Goal: Find specific page/section: Find specific page/section

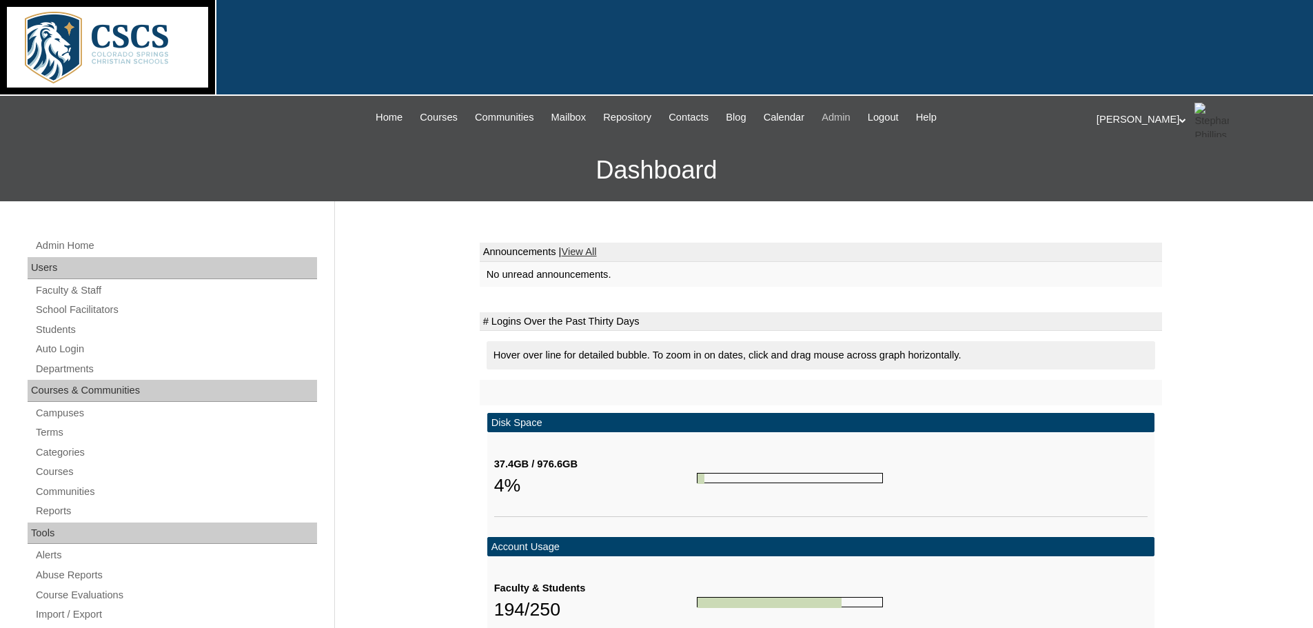
drag, startPoint x: 836, startPoint y: 2, endPoint x: 853, endPoint y: 118, distance: 117.1
click at [850, 118] on span "Admin" at bounding box center [835, 118] width 29 height 16
click at [62, 469] on link "Courses" at bounding box center [175, 471] width 283 height 17
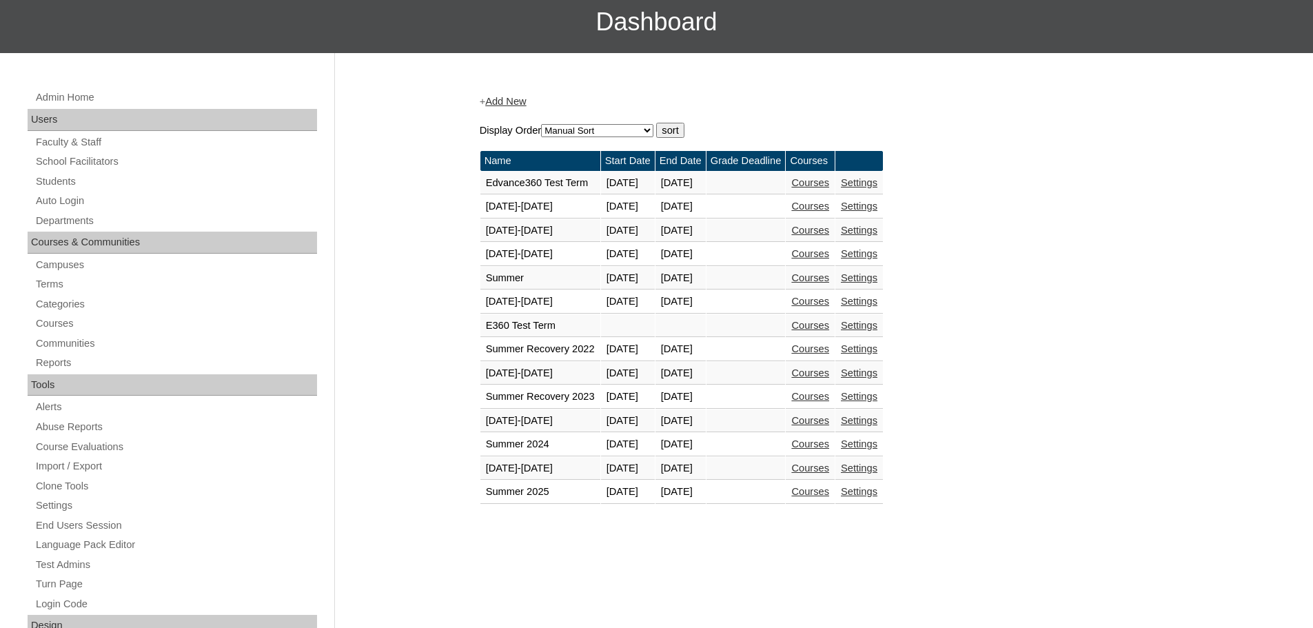
scroll to position [153, 0]
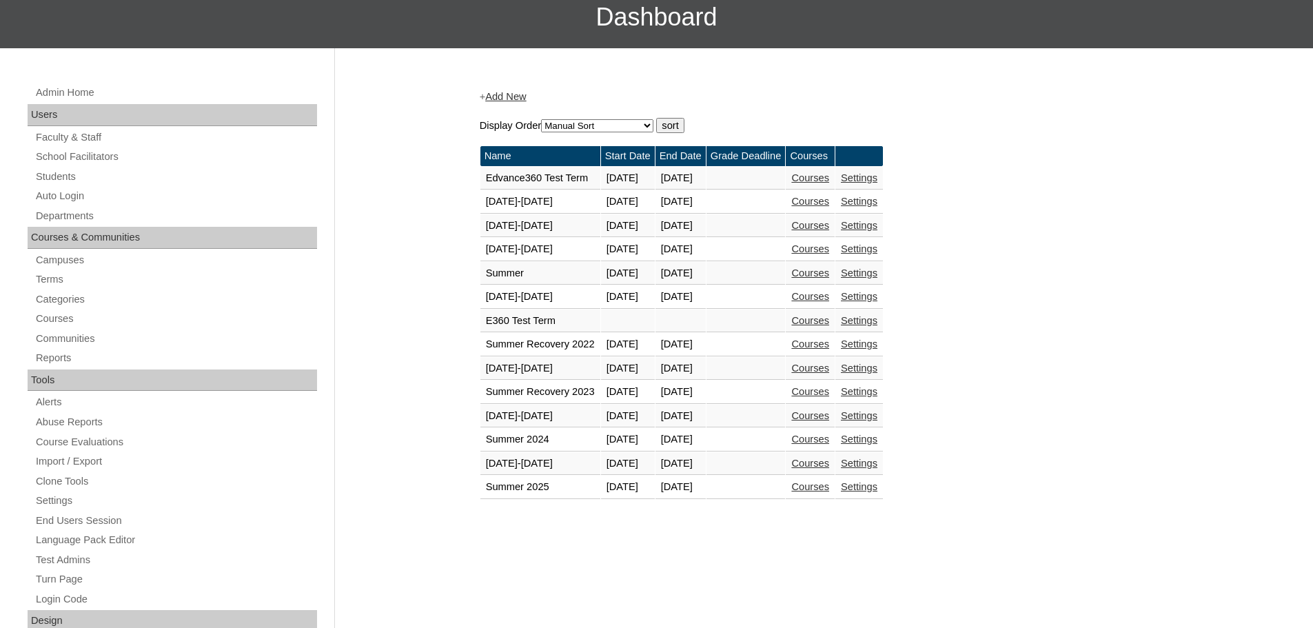
drag, startPoint x: 366, startPoint y: 420, endPoint x: 844, endPoint y: 460, distance: 479.9
click at [829, 460] on link "Courses" at bounding box center [810, 463] width 38 height 11
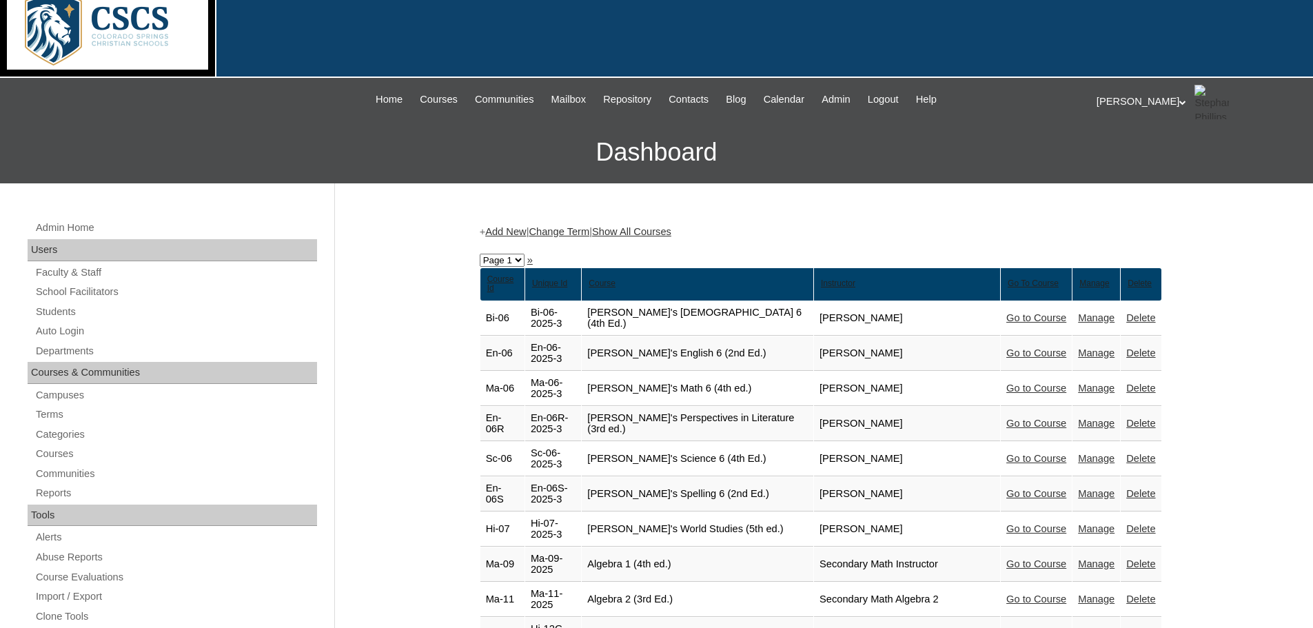
scroll to position [19, 0]
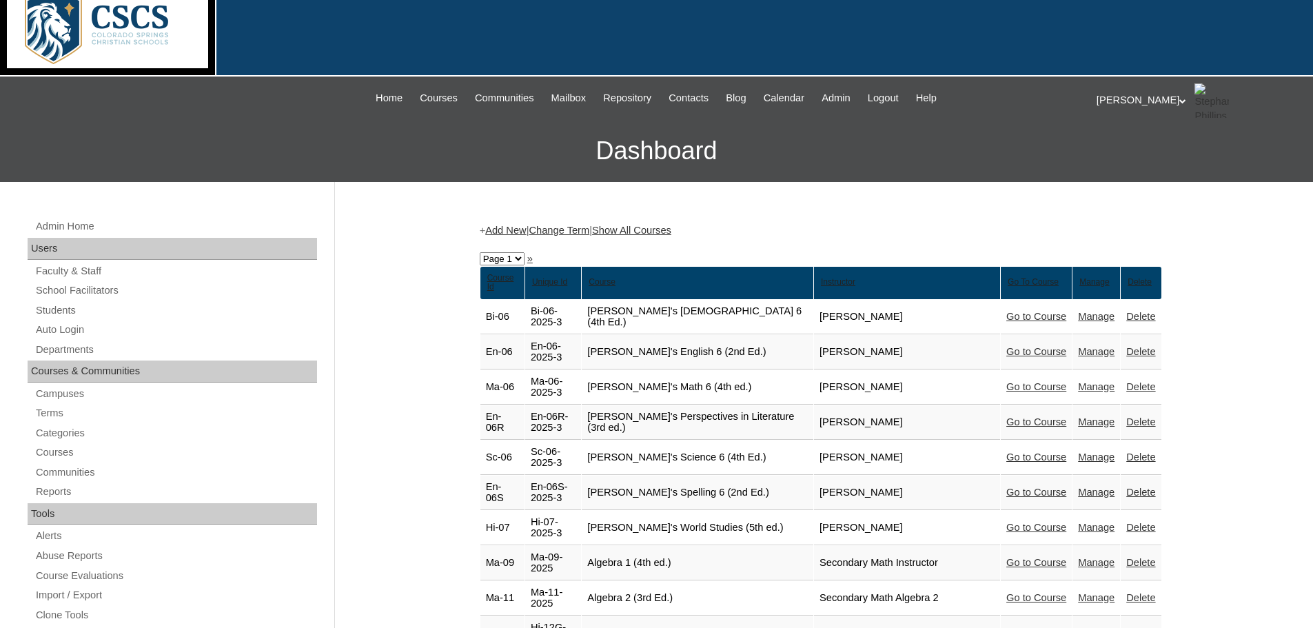
click at [671, 232] on link "Show All Courses" at bounding box center [631, 230] width 79 height 11
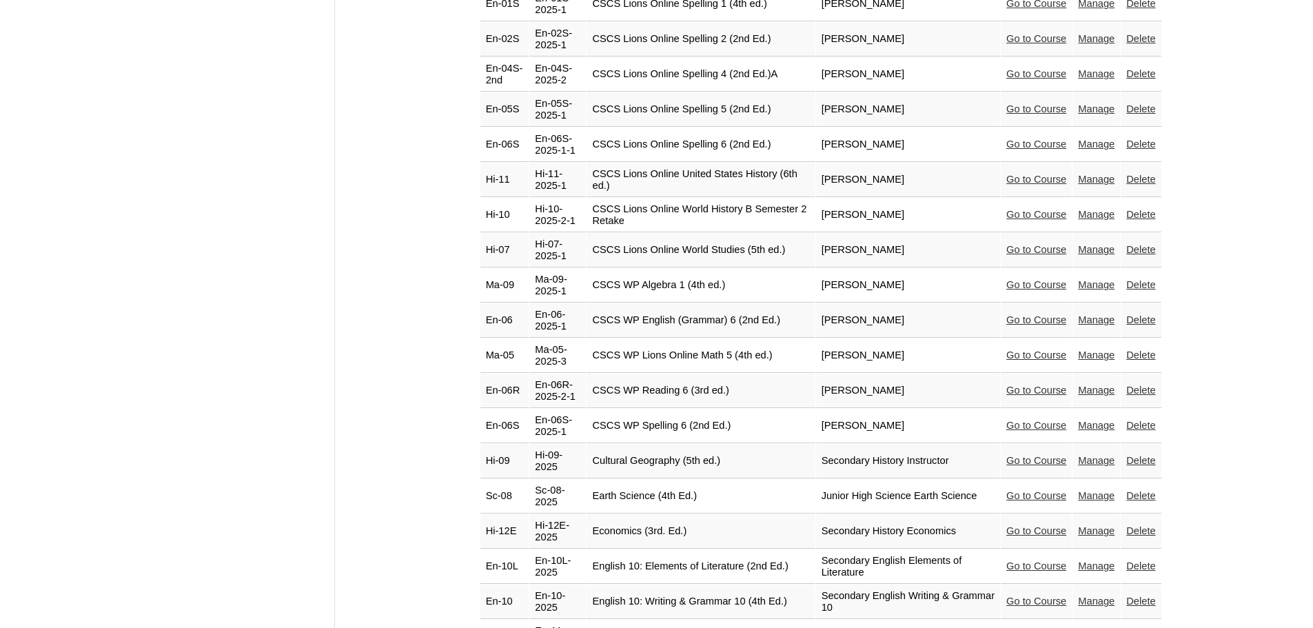
scroll to position [3951, 0]
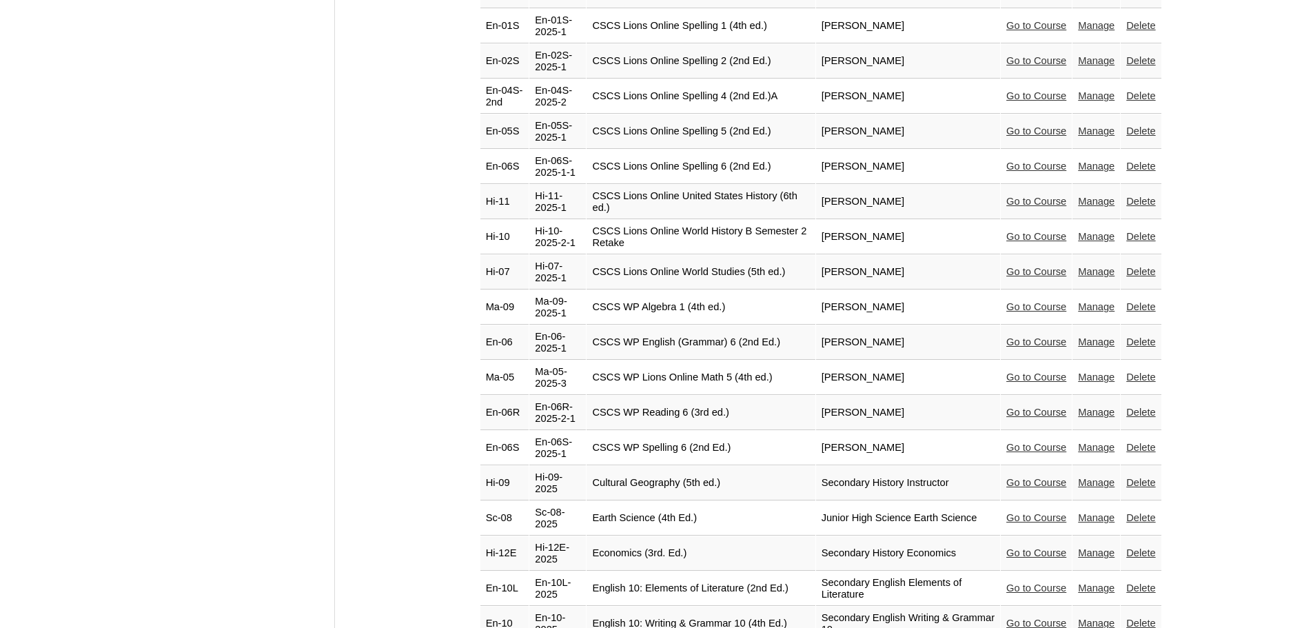
click at [1043, 301] on link "Go to Course" at bounding box center [1036, 306] width 60 height 11
